Goal: Book appointment/travel/reservation

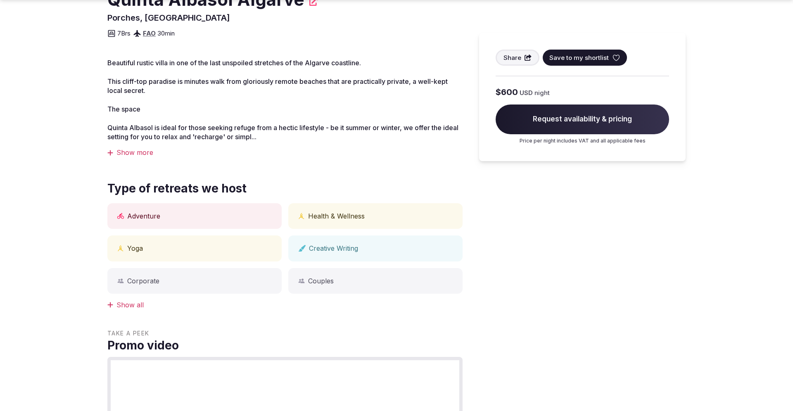
scroll to position [296, 0]
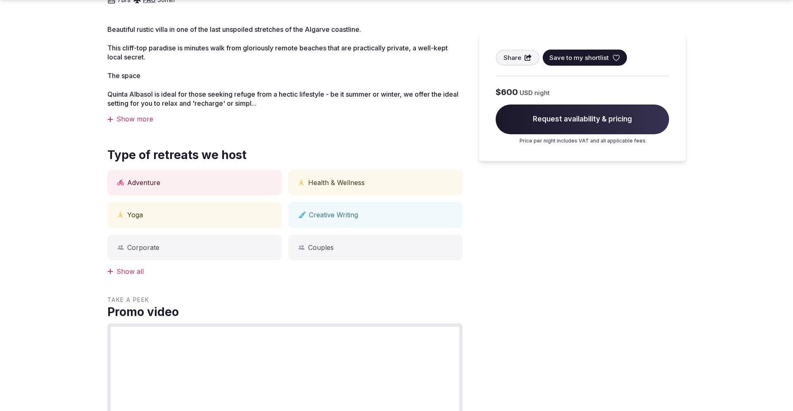
click at [138, 116] on div "Show more" at bounding box center [284, 118] width 355 height 9
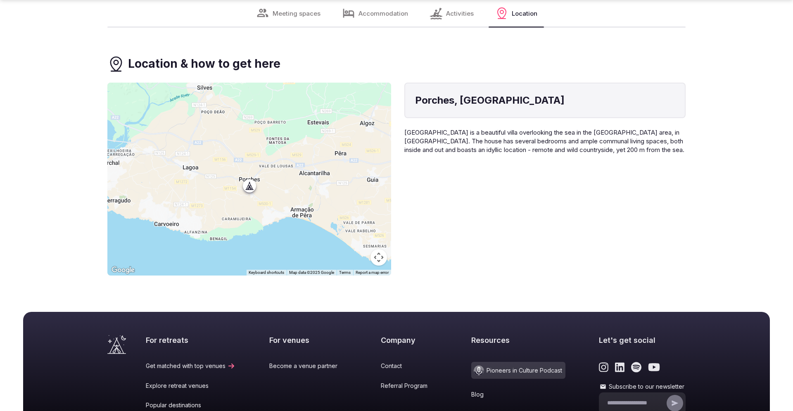
scroll to position [2700, 0]
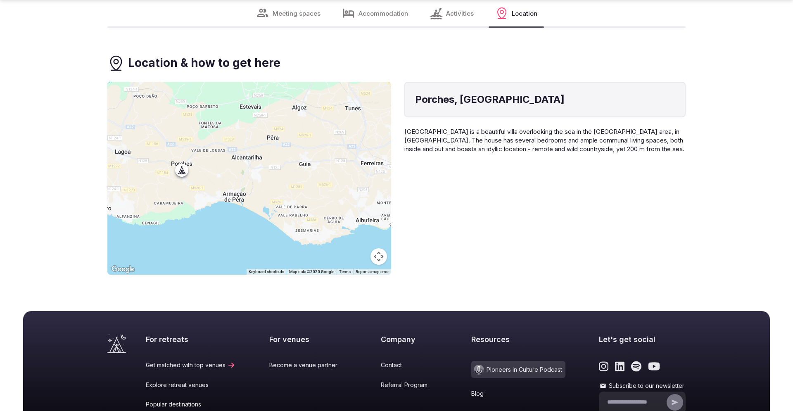
drag, startPoint x: 285, startPoint y: 208, endPoint x: 247, endPoint y: 176, distance: 50.7
click at [247, 176] on div at bounding box center [249, 178] width 284 height 193
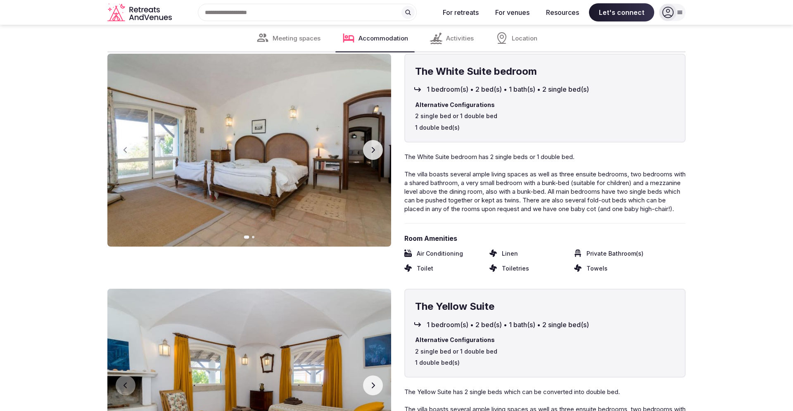
scroll to position [1868, 0]
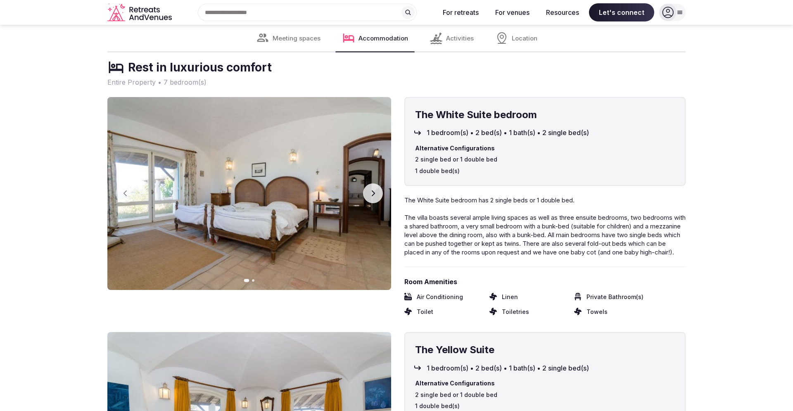
click at [218, 17] on div "Search Popular Destinations [GEOGRAPHIC_DATA], [GEOGRAPHIC_DATA] [GEOGRAPHIC_DA…" at bounding box center [304, 12] width 258 height 17
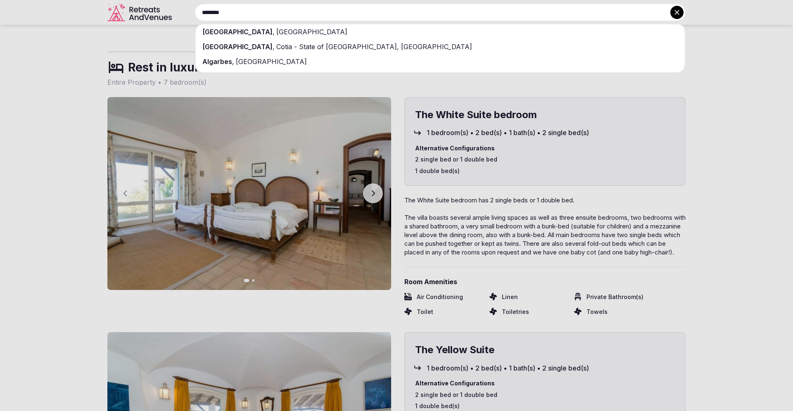
type input "********"
click at [214, 29] on span "[GEOGRAPHIC_DATA]" at bounding box center [237, 32] width 70 height 8
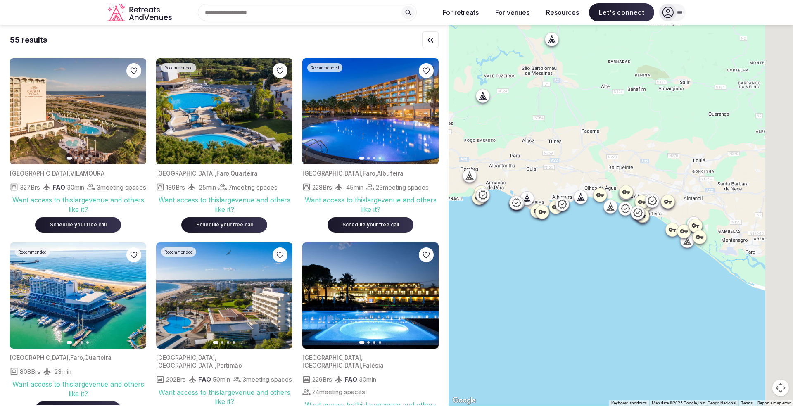
drag, startPoint x: 669, startPoint y: 207, endPoint x: 574, endPoint y: 166, distance: 103.6
click at [564, 161] on div at bounding box center [621, 215] width 345 height 381
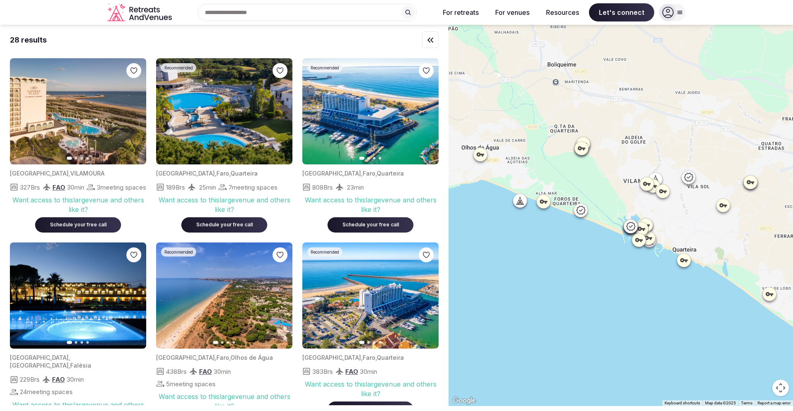
click at [647, 185] on icon at bounding box center [647, 183] width 8 height 8
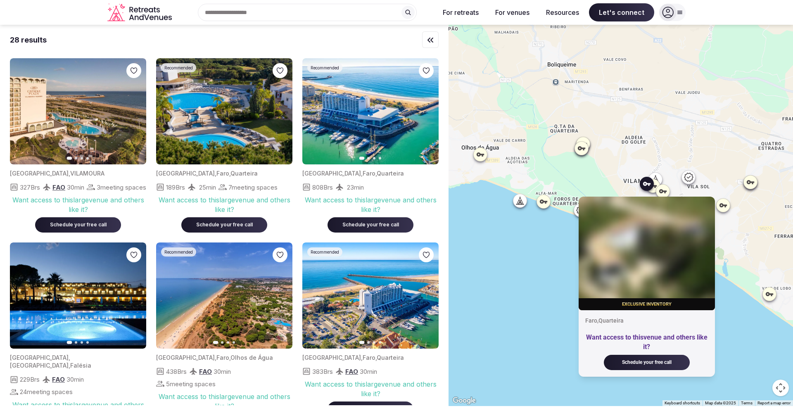
click at [657, 175] on icon at bounding box center [655, 179] width 8 height 8
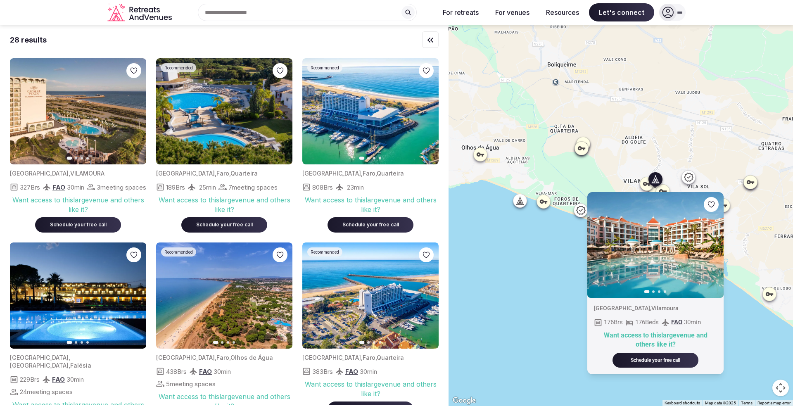
click at [685, 177] on icon at bounding box center [689, 177] width 10 height 10
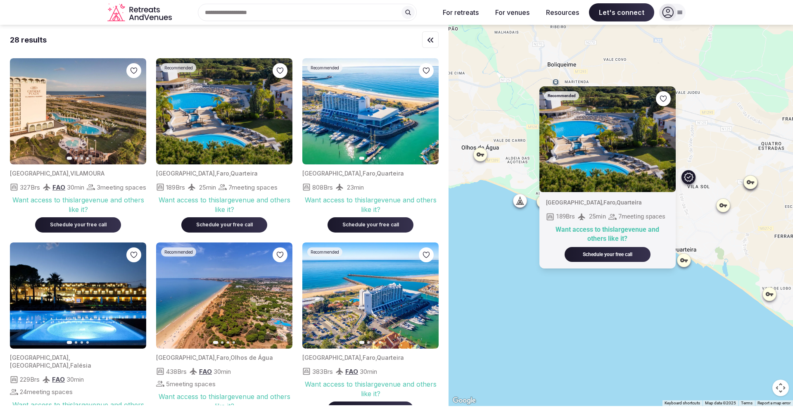
click at [753, 184] on icon at bounding box center [750, 182] width 8 height 8
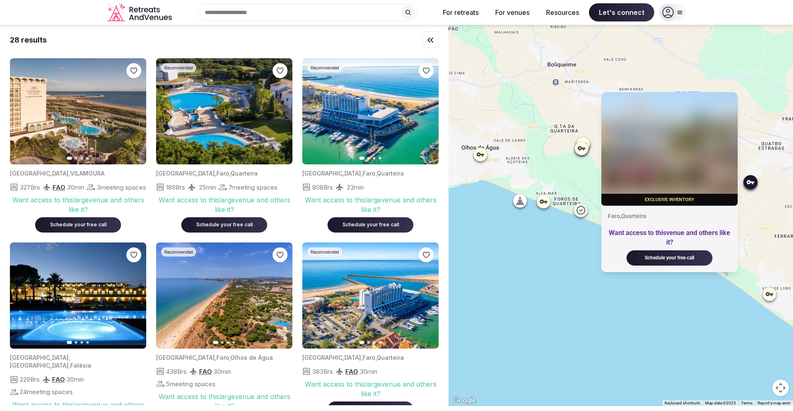
click at [563, 171] on div "Exclusive inventory [GEOGRAPHIC_DATA] , [PERSON_NAME] Want access to this venue…" at bounding box center [621, 215] width 345 height 381
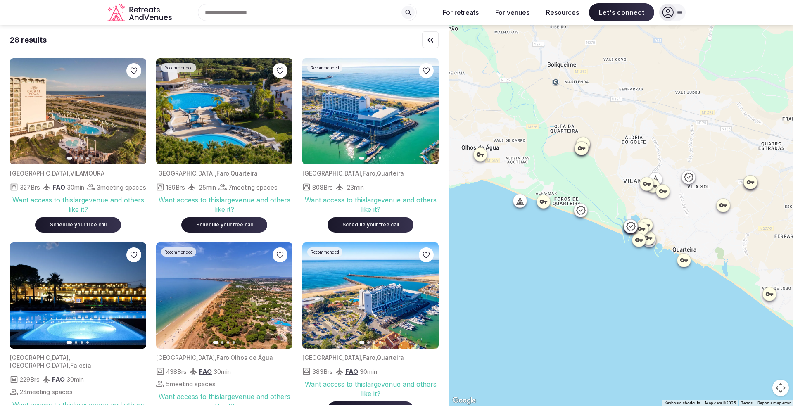
click at [521, 206] on div at bounding box center [519, 200] width 13 height 13
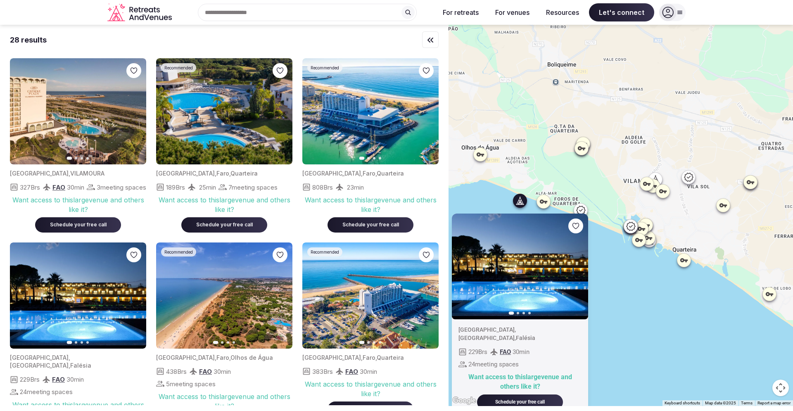
click at [544, 204] on icon at bounding box center [544, 201] width 8 height 8
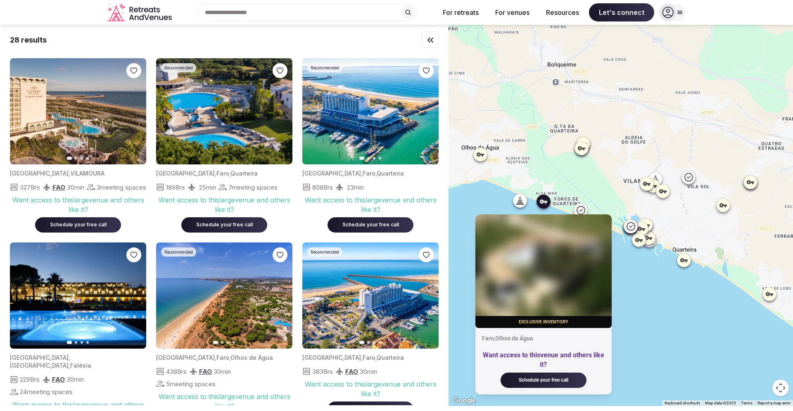
click at [581, 208] on icon at bounding box center [581, 210] width 10 height 10
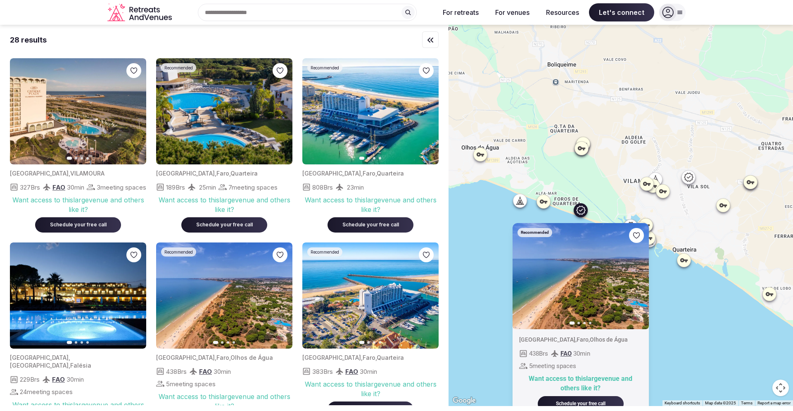
click at [651, 222] on div at bounding box center [645, 224] width 13 height 13
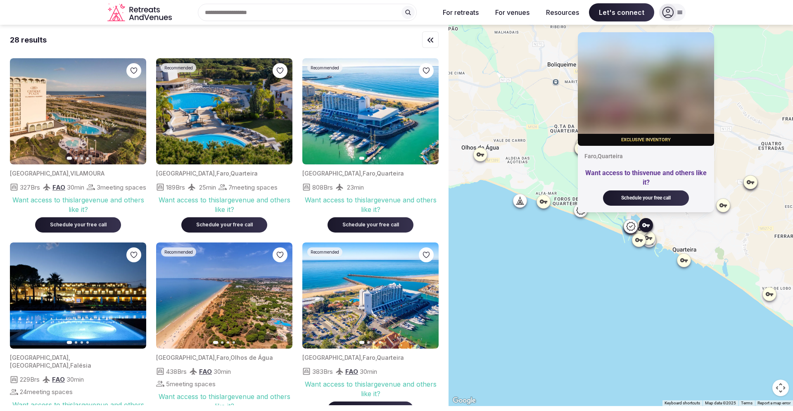
click at [641, 238] on icon at bounding box center [639, 239] width 8 height 8
